Goal: Task Accomplishment & Management: Use online tool/utility

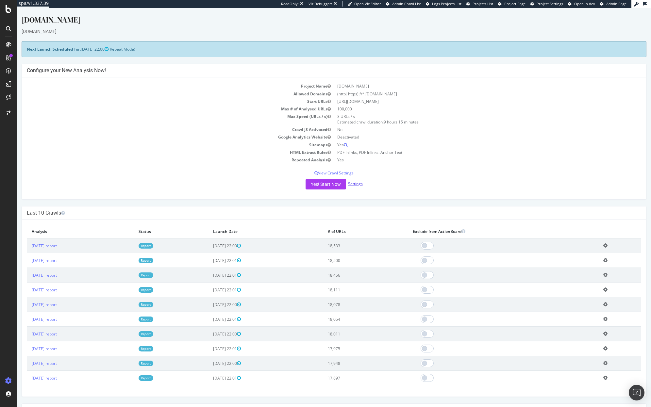
click at [360, 181] on link "Settings" at bounding box center [355, 184] width 15 height 6
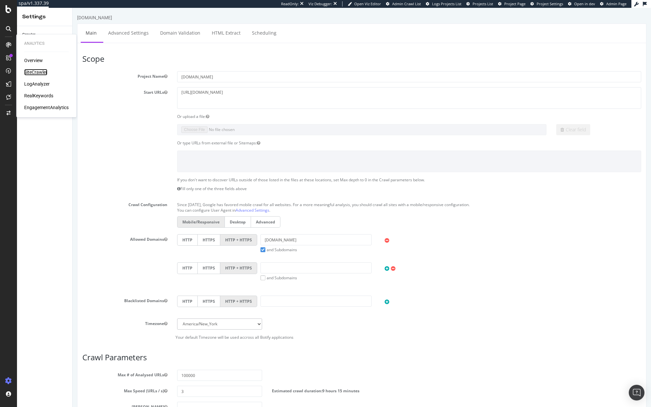
click at [33, 71] on div "SiteCrawler" at bounding box center [35, 72] width 23 height 7
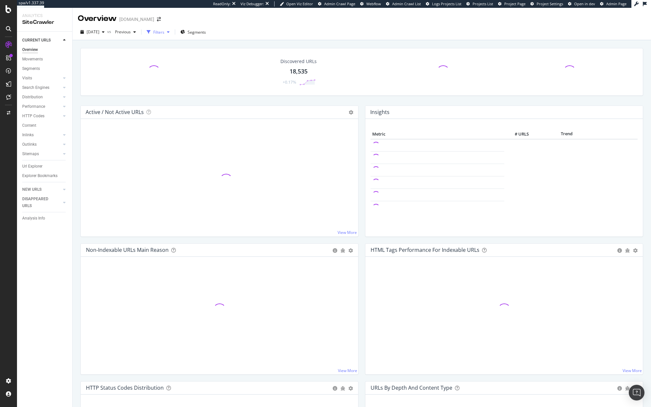
click at [164, 29] on div "Filters" at bounding box center [158, 32] width 11 height 6
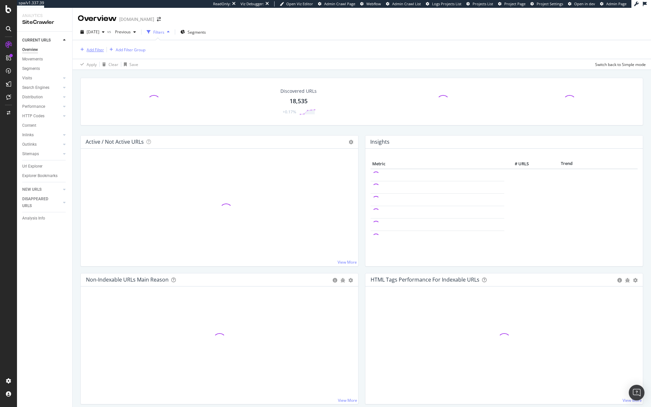
click at [99, 52] on div "Add Filter" at bounding box center [95, 50] width 17 height 6
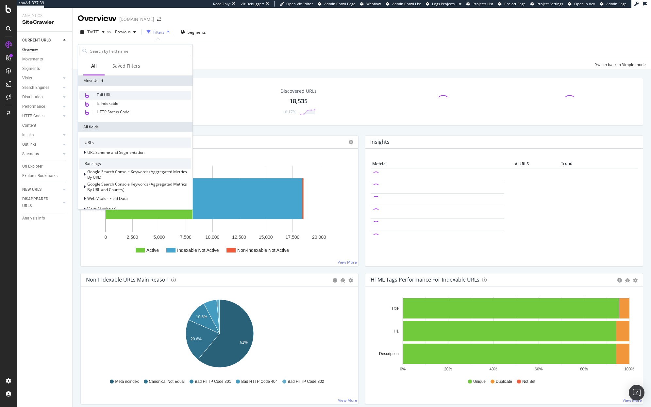
click at [105, 93] on span "Full URL" at bounding box center [104, 95] width 14 height 6
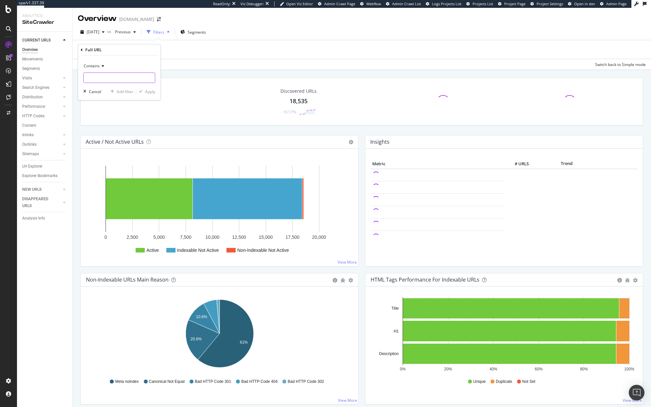
click at [116, 77] on input "text" at bounding box center [119, 77] width 71 height 10
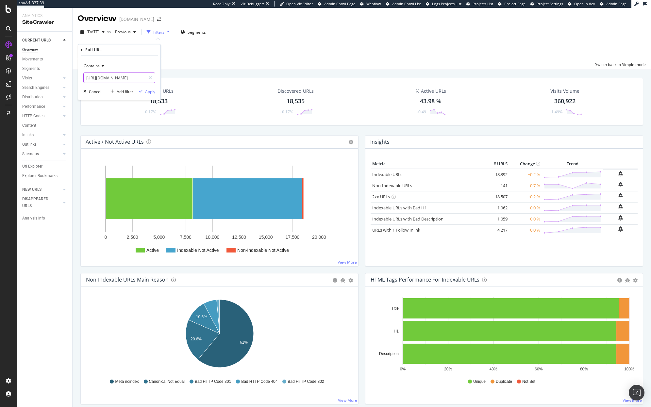
type input "[URL][DOMAIN_NAME]"
click at [145, 92] on div "Apply" at bounding box center [150, 92] width 10 height 6
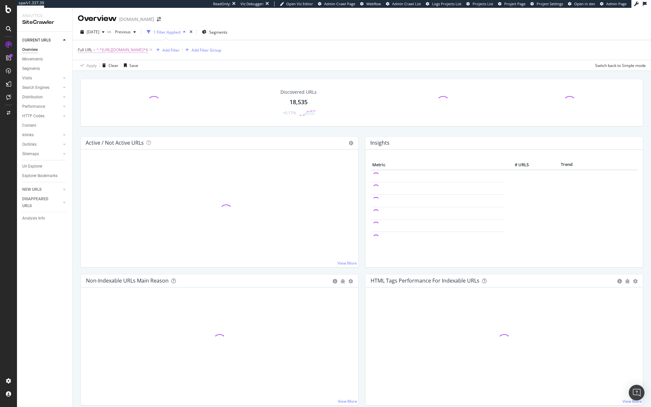
click at [121, 52] on span "^.*[URL][DOMAIN_NAME]*$" at bounding box center [122, 49] width 52 height 9
click at [100, 70] on div "Contains" at bounding box center [119, 65] width 72 height 10
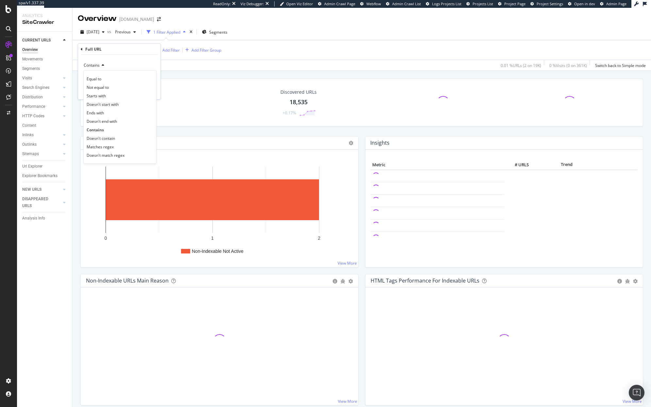
click at [100, 68] on div "Contains" at bounding box center [119, 65] width 72 height 10
click at [99, 66] on span "Contains" at bounding box center [92, 65] width 16 height 6
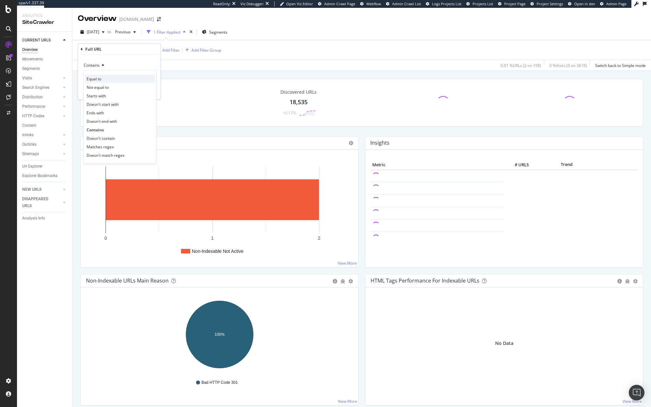
click at [99, 80] on span "Equal to" at bounding box center [94, 79] width 15 height 6
click at [148, 88] on div "Apply" at bounding box center [150, 91] width 10 height 6
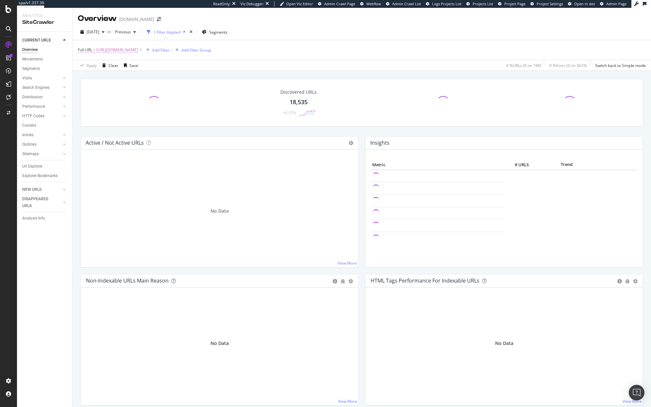
click at [91, 49] on span "Full URL" at bounding box center [85, 50] width 14 height 6
click at [94, 67] on span "Equal to" at bounding box center [91, 65] width 15 height 6
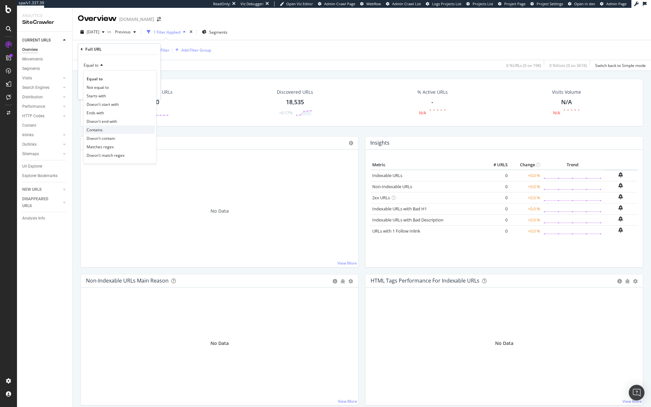
click at [101, 129] on span "Contains" at bounding box center [95, 130] width 16 height 6
click at [147, 93] on div "Apply" at bounding box center [150, 91] width 10 height 6
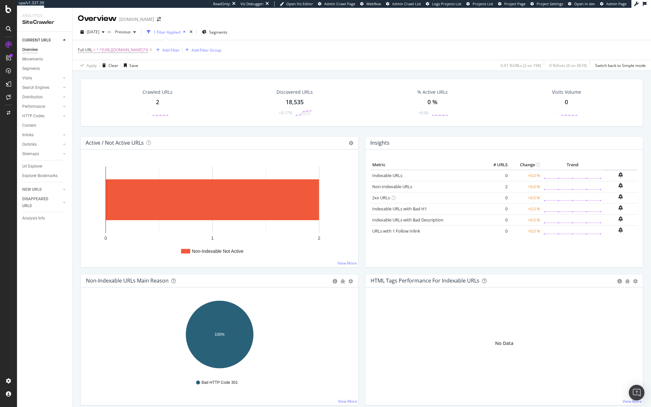
click at [159, 100] on div "2" at bounding box center [157, 102] width 3 height 8
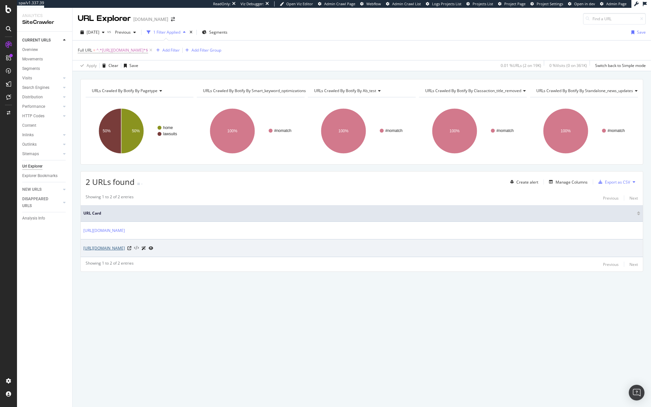
drag, startPoint x: 117, startPoint y: 250, endPoint x: 136, endPoint y: 249, distance: 19.0
click at [136, 249] on icon at bounding box center [136, 248] width 5 height 5
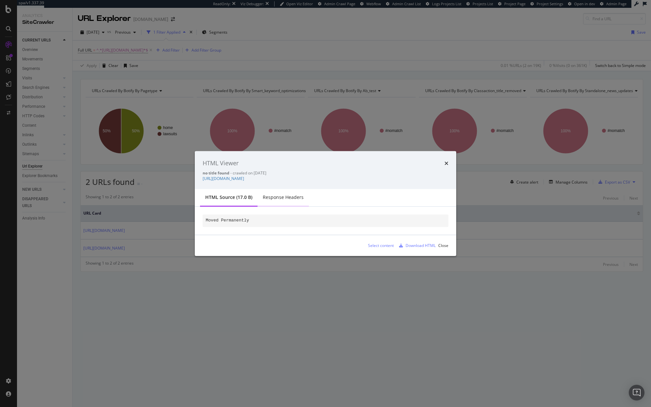
click at [295, 200] on div "Response Headers" at bounding box center [283, 197] width 41 height 7
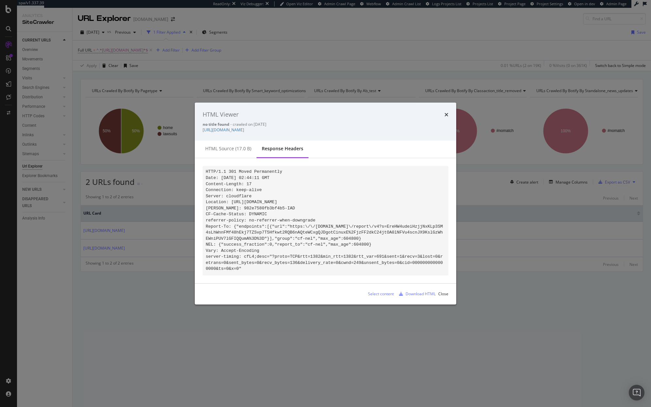
click at [443, 115] on div "HTML Viewer" at bounding box center [325, 114] width 246 height 8
click at [438, 110] on div "HTML Viewer" at bounding box center [325, 114] width 246 height 8
click at [442, 111] on div "HTML Viewer" at bounding box center [325, 114] width 246 height 8
click at [451, 106] on div "HTML Viewer no title found - crawled on [DATE] [URL][DOMAIN_NAME]" at bounding box center [325, 122] width 261 height 38
click at [451, 110] on div "HTML Viewer no title found - crawled on [DATE] [URL][DOMAIN_NAME]" at bounding box center [325, 122] width 261 height 38
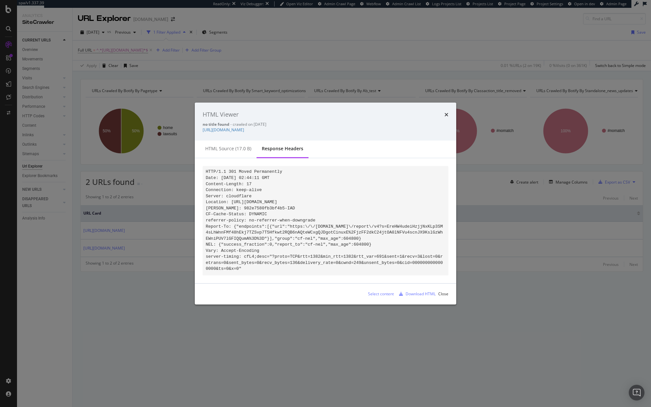
click at [448, 112] on div "HTML Viewer no title found - crawled on [DATE] [URL][DOMAIN_NAME]" at bounding box center [325, 122] width 261 height 38
click at [446, 112] on icon "times" at bounding box center [446, 114] width 4 height 5
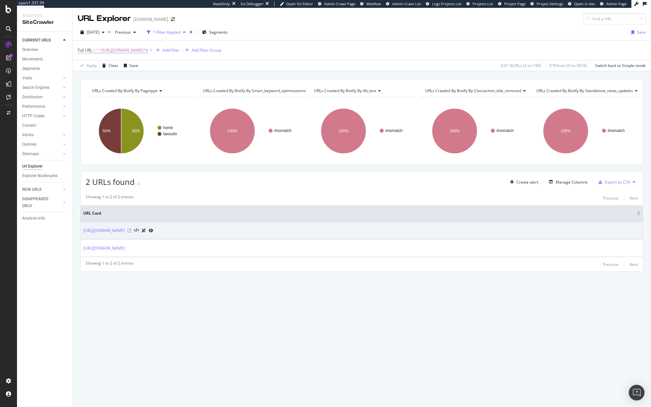
click at [131, 231] on icon at bounding box center [129, 231] width 4 height 4
click at [139, 231] on icon at bounding box center [136, 230] width 5 height 5
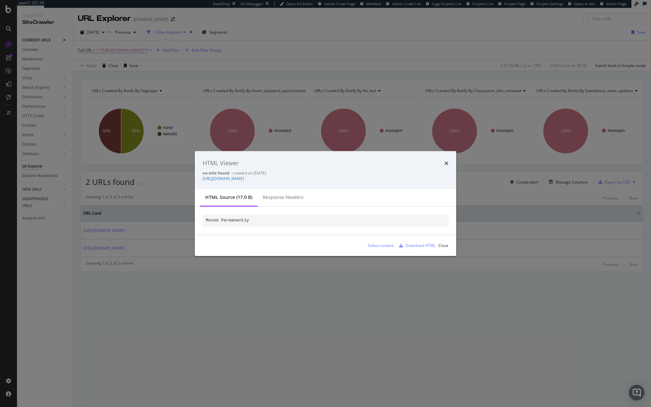
click at [175, 236] on div "HTML Viewer no title found - crawled on [DATE] [URL][DOMAIN_NAME] HTML source (…" at bounding box center [325, 203] width 651 height 407
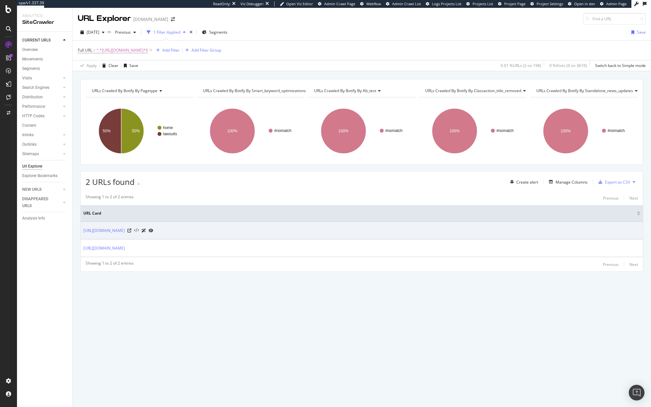
click at [139, 230] on icon at bounding box center [136, 230] width 5 height 5
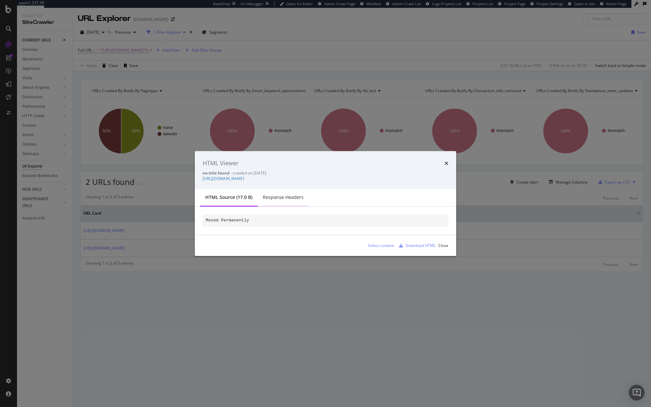
click at [269, 193] on div "Response Headers" at bounding box center [282, 198] width 51 height 18
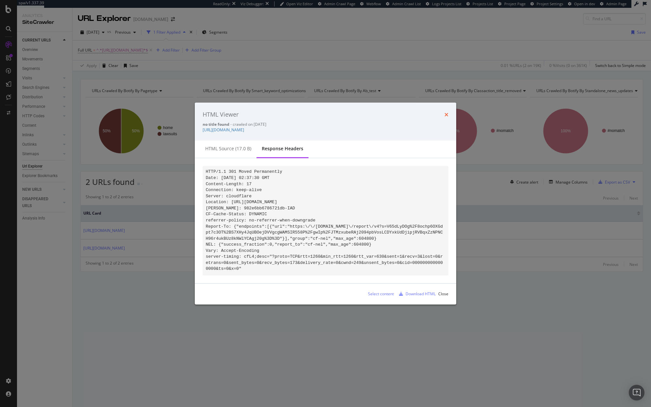
click at [446, 112] on icon "times" at bounding box center [446, 114] width 4 height 5
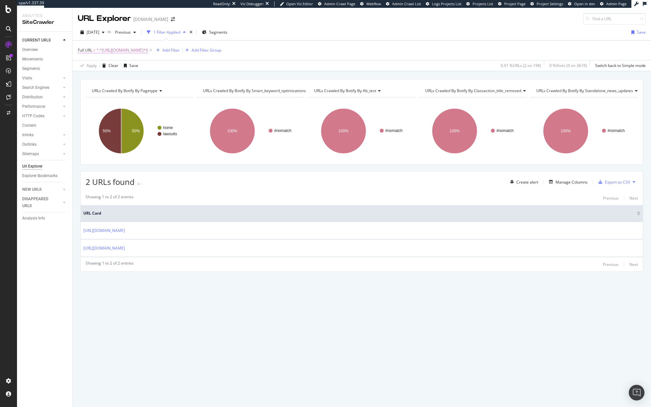
click at [117, 49] on span "^.*[URL][DOMAIN_NAME]*$" at bounding box center [122, 50] width 52 height 9
click at [150, 51] on icon at bounding box center [151, 50] width 6 height 7
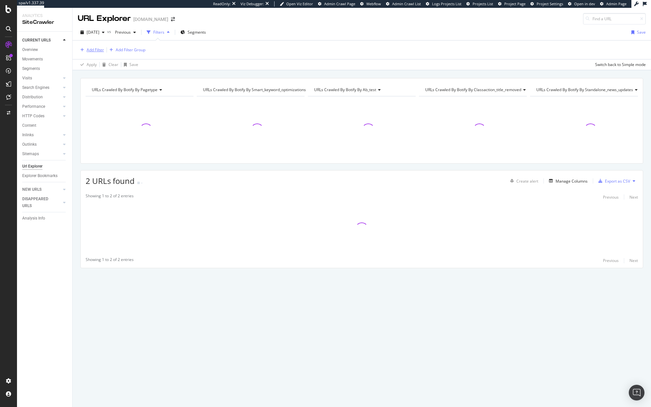
click at [94, 49] on div "Add Filter" at bounding box center [95, 50] width 17 height 6
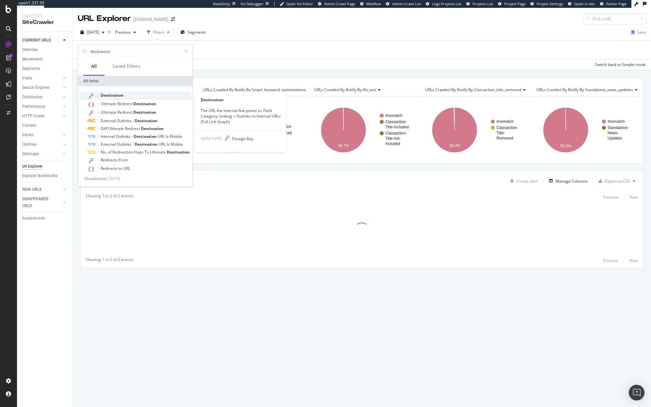
type input "destination"
click at [130, 93] on div "Destination" at bounding box center [139, 95] width 104 height 8
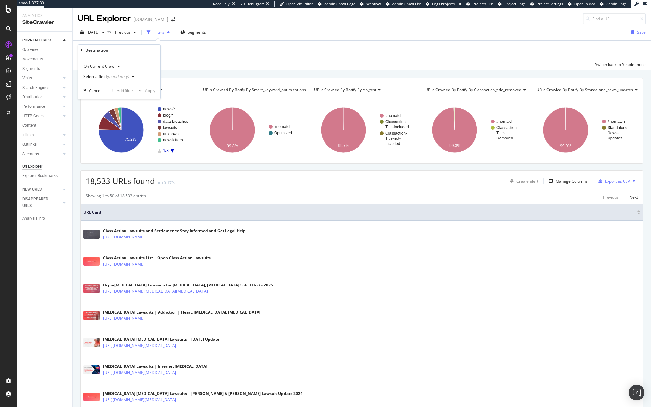
click at [123, 77] on div "(mandatory)" at bounding box center [117, 77] width 23 height 6
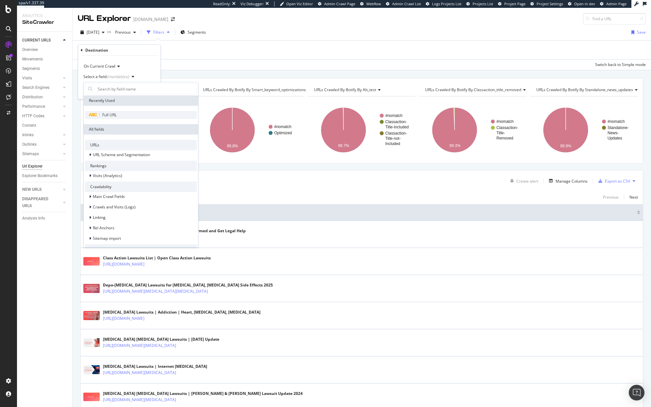
click at [128, 117] on div "Full URL" at bounding box center [141, 115] width 112 height 8
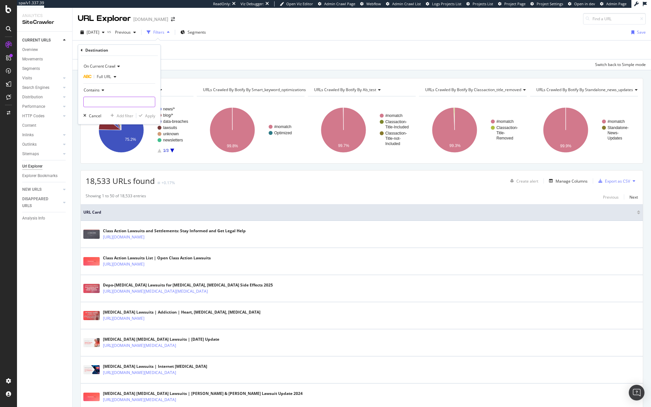
click at [120, 102] on input "text" at bounding box center [119, 102] width 71 height 10
paste input "[URL][DOMAIN_NAME][DOMAIN_NAME][DOMAIN_NAME]"
type input "[URL][DOMAIN_NAME][DOMAIN_NAME][DOMAIN_NAME]"
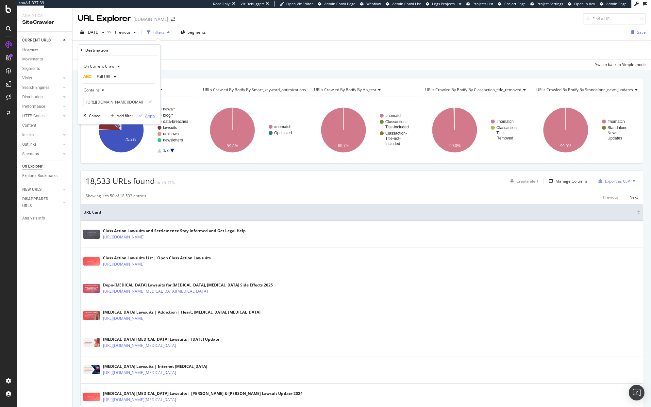
click at [144, 115] on div "button" at bounding box center [140, 116] width 9 height 4
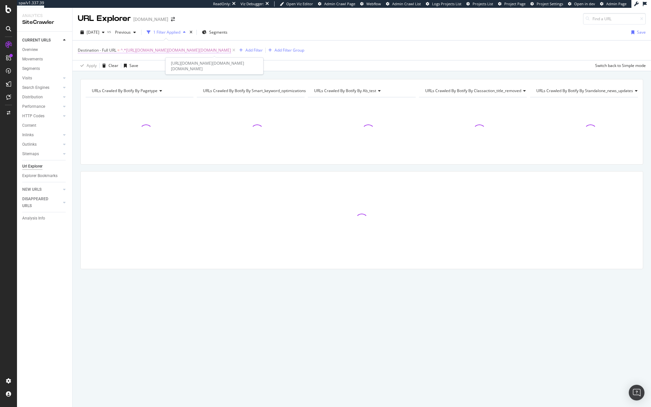
click at [230, 54] on span "^.*[URL][DOMAIN_NAME][DOMAIN_NAME][DOMAIN_NAME]" at bounding box center [176, 50] width 110 height 9
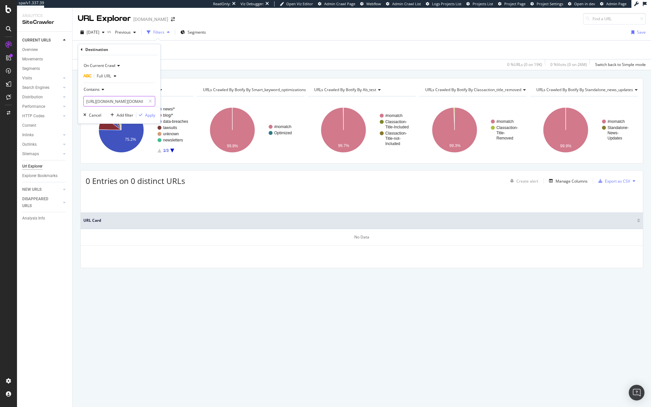
click at [135, 101] on input "[URL][DOMAIN_NAME][DOMAIN_NAME][DOMAIN_NAME]" at bounding box center [115, 101] width 62 height 10
click at [142, 96] on input "httpson4/[DOMAIN_NAME][URL][DOMAIN_NAME]" at bounding box center [115, 101] width 62 height 10
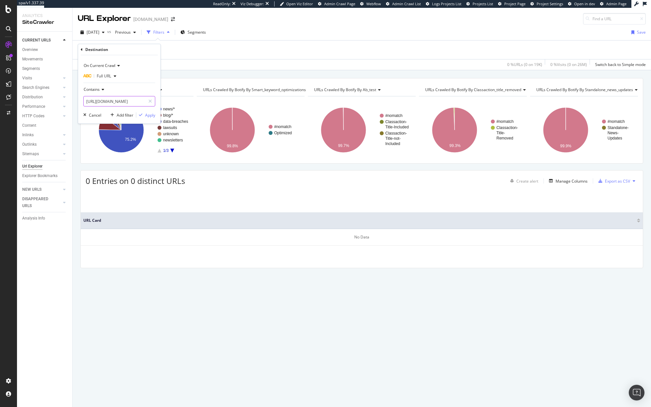
type input "[URL][DOMAIN_NAME]"
click at [155, 113] on div "Apply" at bounding box center [150, 115] width 10 height 6
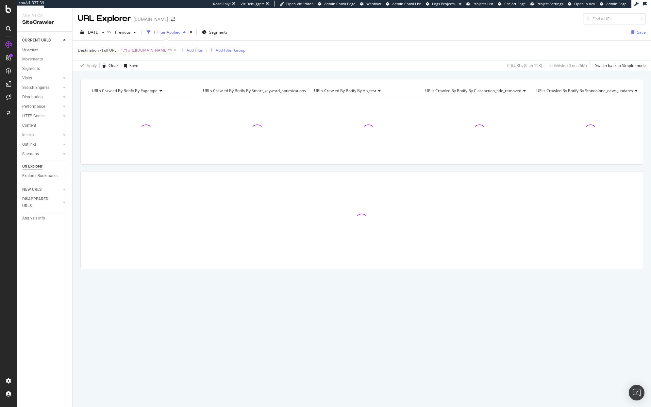
click at [138, 48] on span "^.*[URL][DOMAIN_NAME]*$" at bounding box center [147, 50] width 52 height 9
click at [96, 93] on div "Contains" at bounding box center [119, 89] width 72 height 10
click at [80, 105] on div "On Current Crawl Full URL Contains Equal to Not equal to Starts with Doesn't st…" at bounding box center [119, 89] width 82 height 68
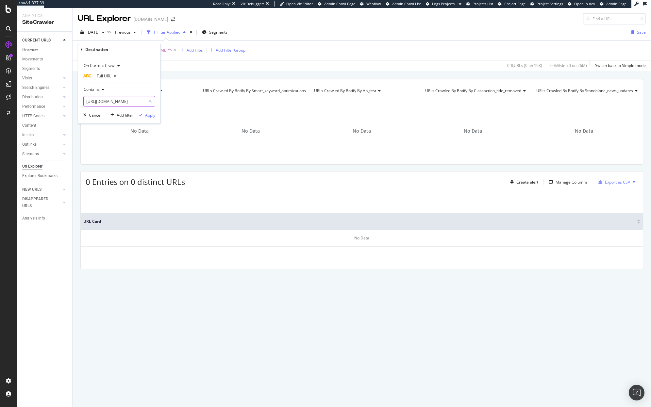
drag, startPoint x: 107, startPoint y: 102, endPoint x: 98, endPoint y: 102, distance: 9.1
click at [98, 102] on input "[URL][DOMAIN_NAME]" at bounding box center [115, 101] width 62 height 10
drag, startPoint x: 107, startPoint y: 102, endPoint x: 99, endPoint y: 102, distance: 8.8
click at [99, 102] on input "[URL][DOMAIN_NAME]" at bounding box center [115, 101] width 62 height 10
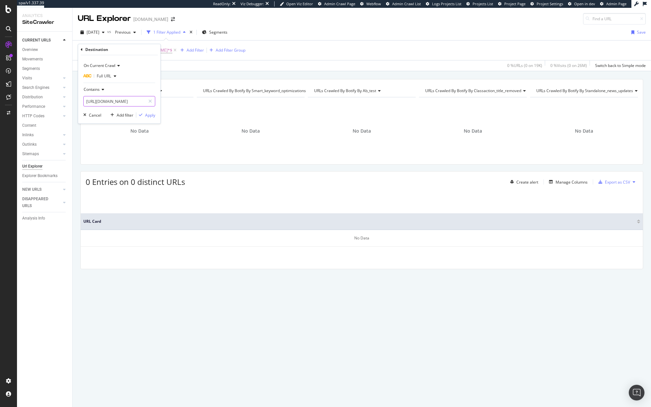
type input "[URL][DOMAIN_NAME]"
click at [142, 114] on icon "button" at bounding box center [141, 115] width 4 height 4
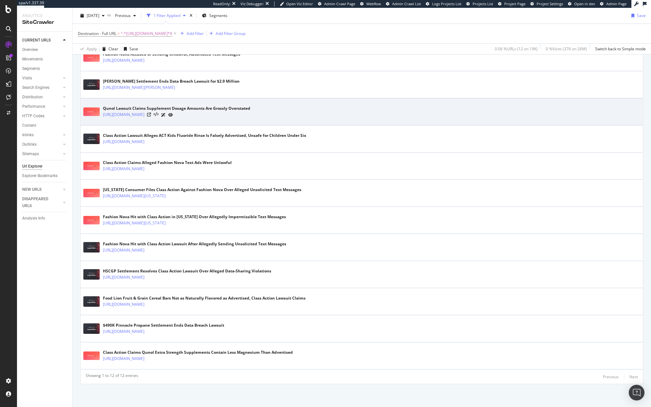
scroll to position [18, 0]
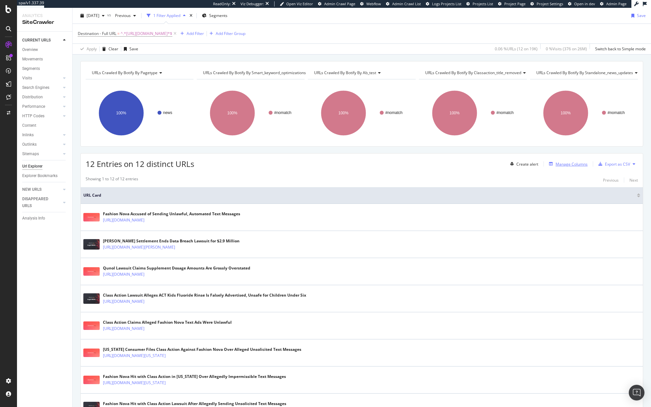
click at [510, 167] on div "Manage Columns" at bounding box center [566, 163] width 41 height 7
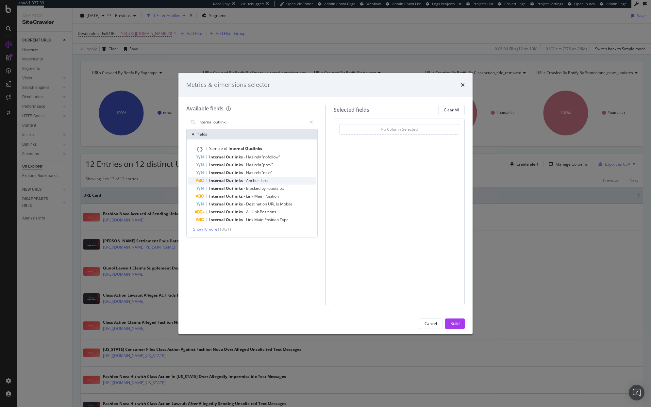
click at [294, 181] on div "Internal Outlinks - Anchor Text" at bounding box center [256, 181] width 120 height 8
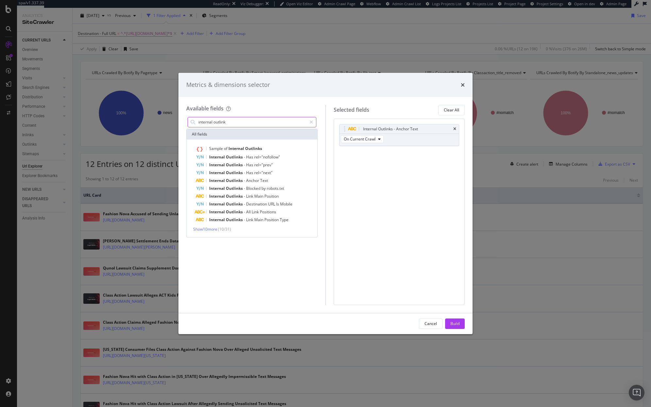
click at [251, 121] on input "internal outlink" at bounding box center [252, 122] width 109 height 10
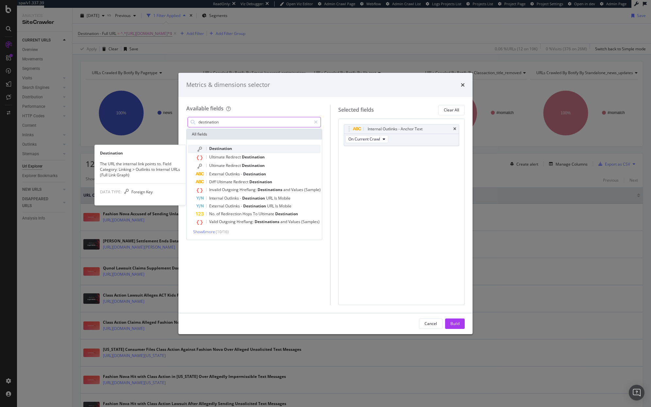
type input "destination"
click at [266, 145] on div "Destination" at bounding box center [258, 149] width 125 height 8
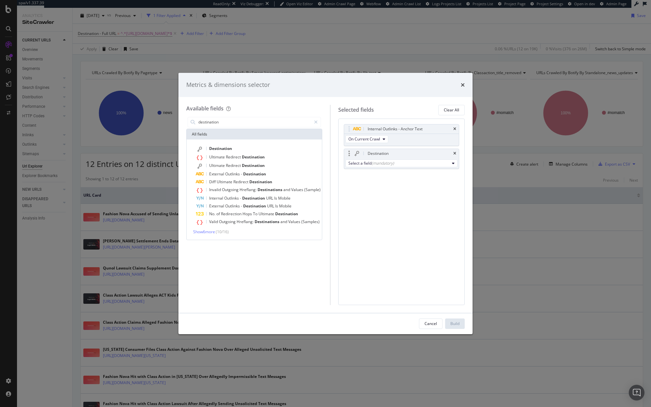
click at [370, 167] on div "Select a field (mandatory)" at bounding box center [401, 163] width 115 height 10
click at [370, 164] on div "Select a field (mandatory)" at bounding box center [398, 163] width 101 height 6
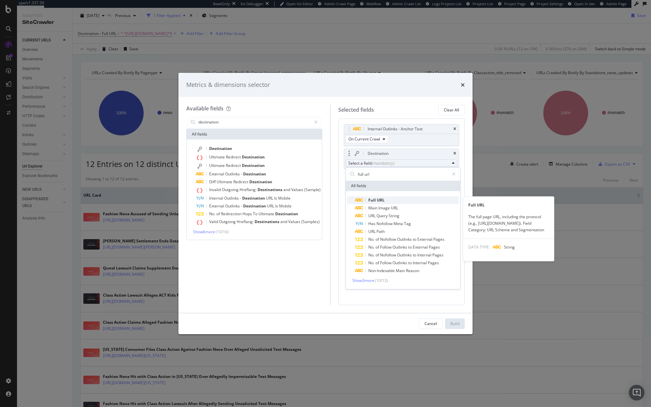
type input "full url"
click at [379, 198] on span "URL" at bounding box center [381, 200] width 8 height 6
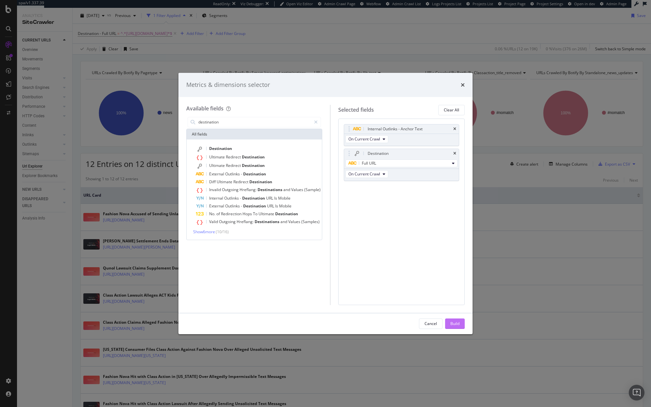
click at [457, 322] on div "Build" at bounding box center [454, 324] width 9 height 6
